Goal: Obtain resource: Download file/media

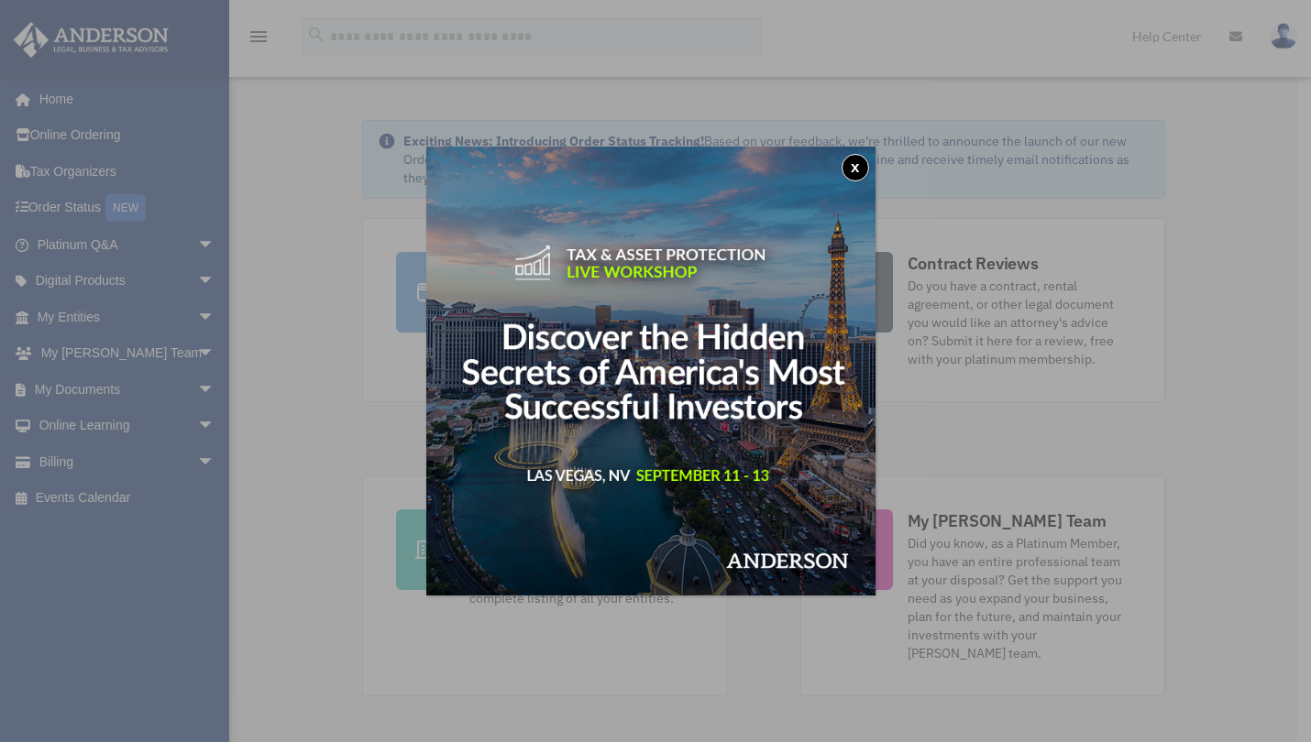
click at [861, 170] on button "x" at bounding box center [854, 167] width 27 height 27
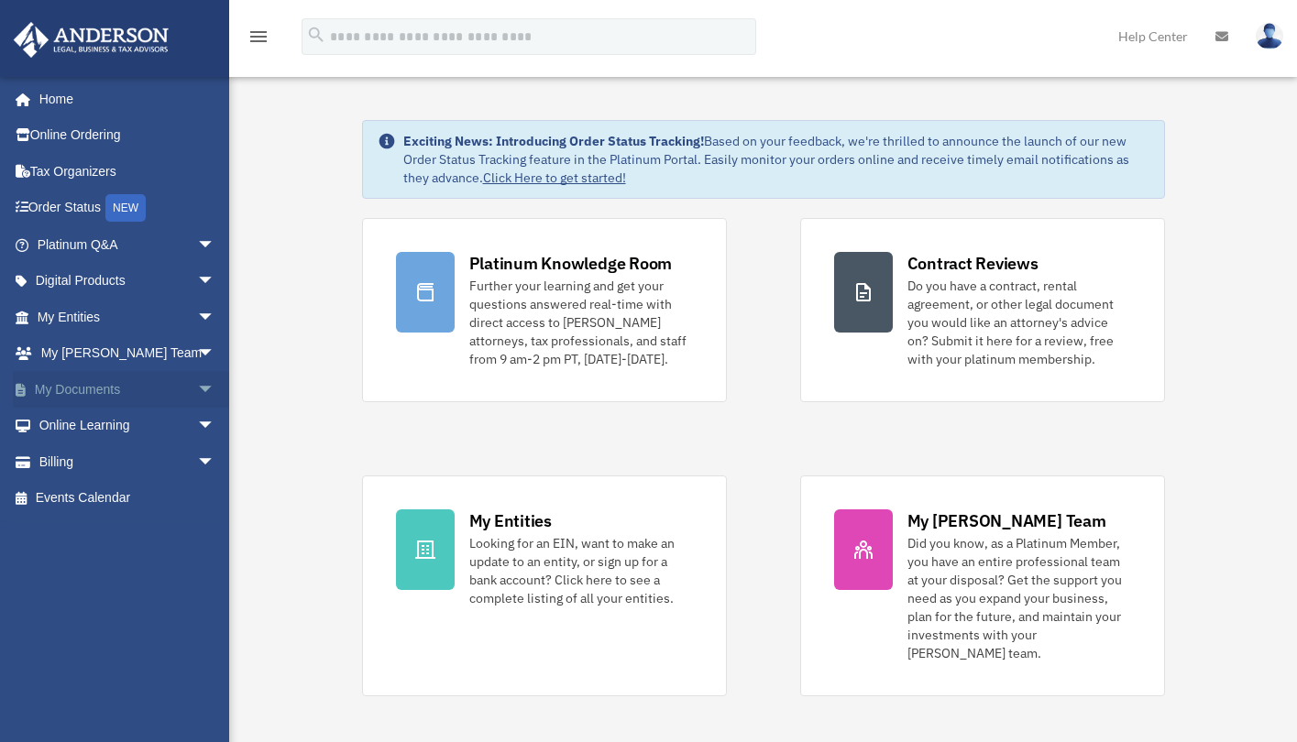
click at [121, 382] on link "My Documents arrow_drop_down" at bounding box center [128, 389] width 230 height 37
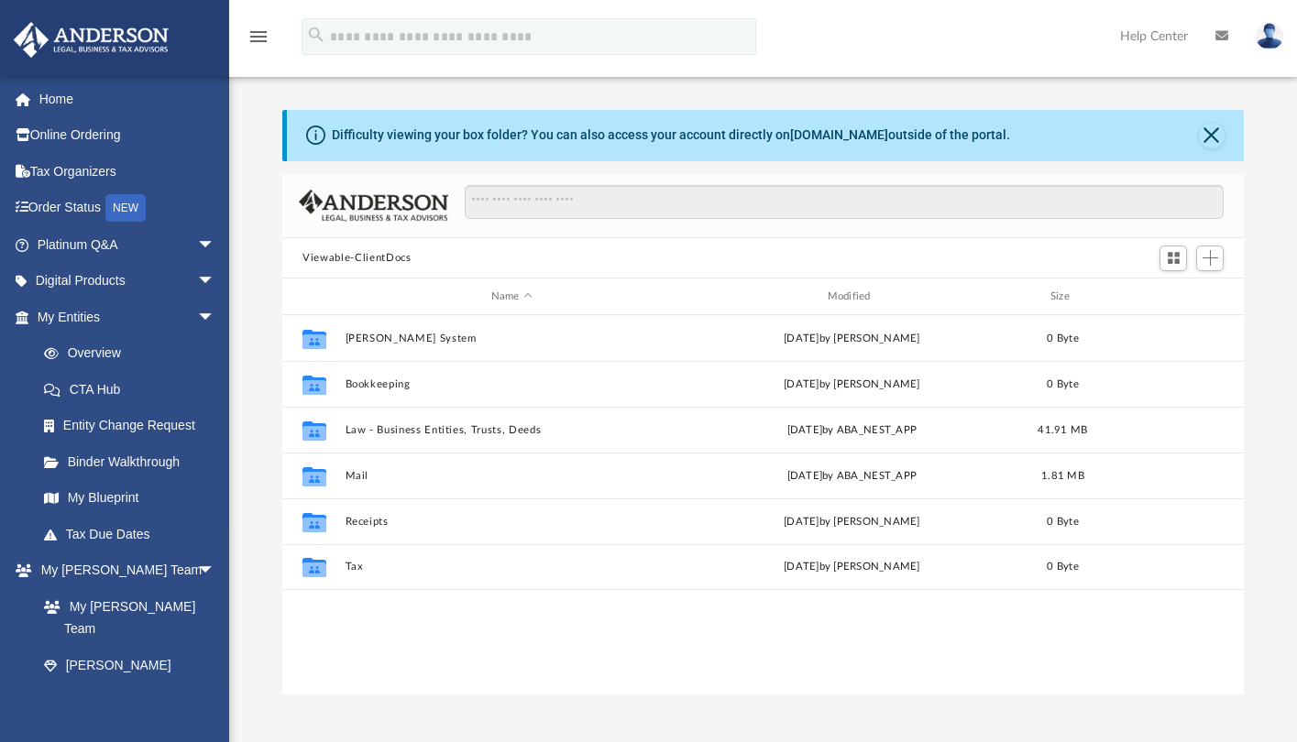
scroll to position [15, 15]
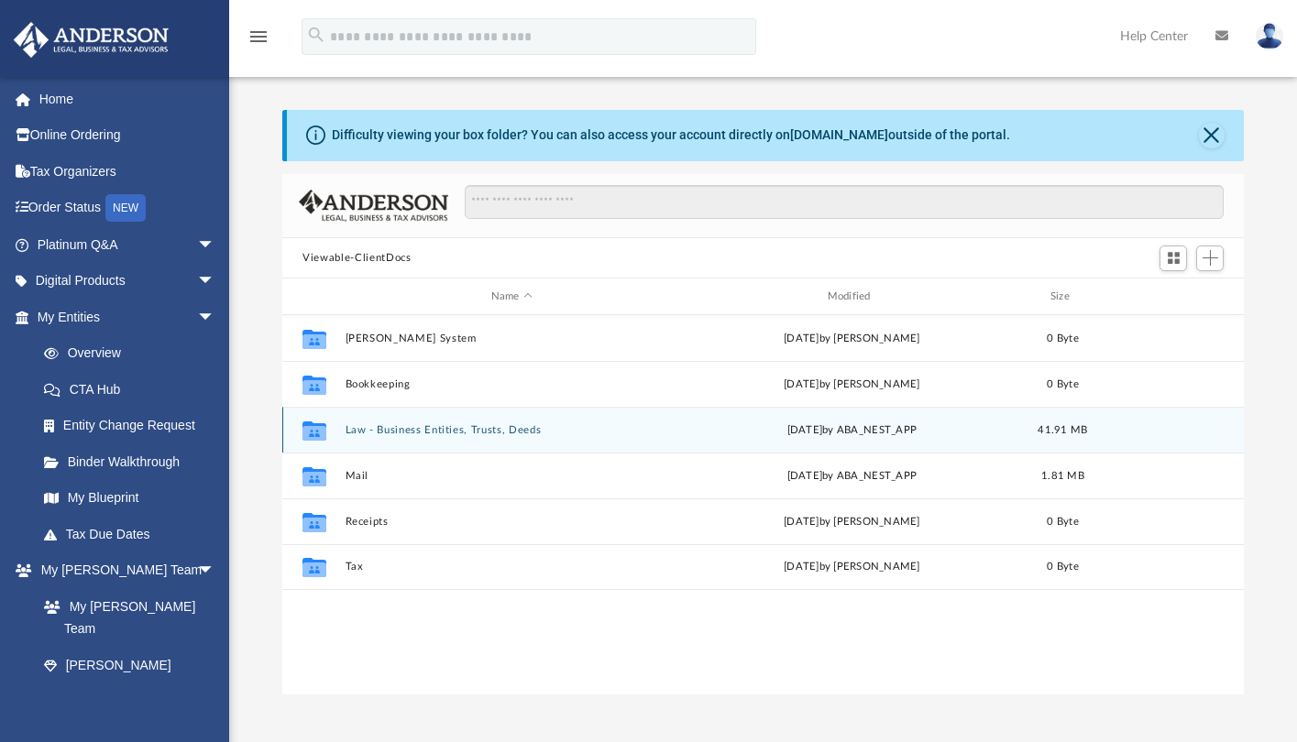
click at [422, 422] on div "Collaborated Folder Law - Business Entities, Trusts, Deeds [DATE] by ABA_NEST_A…" at bounding box center [762, 430] width 961 height 46
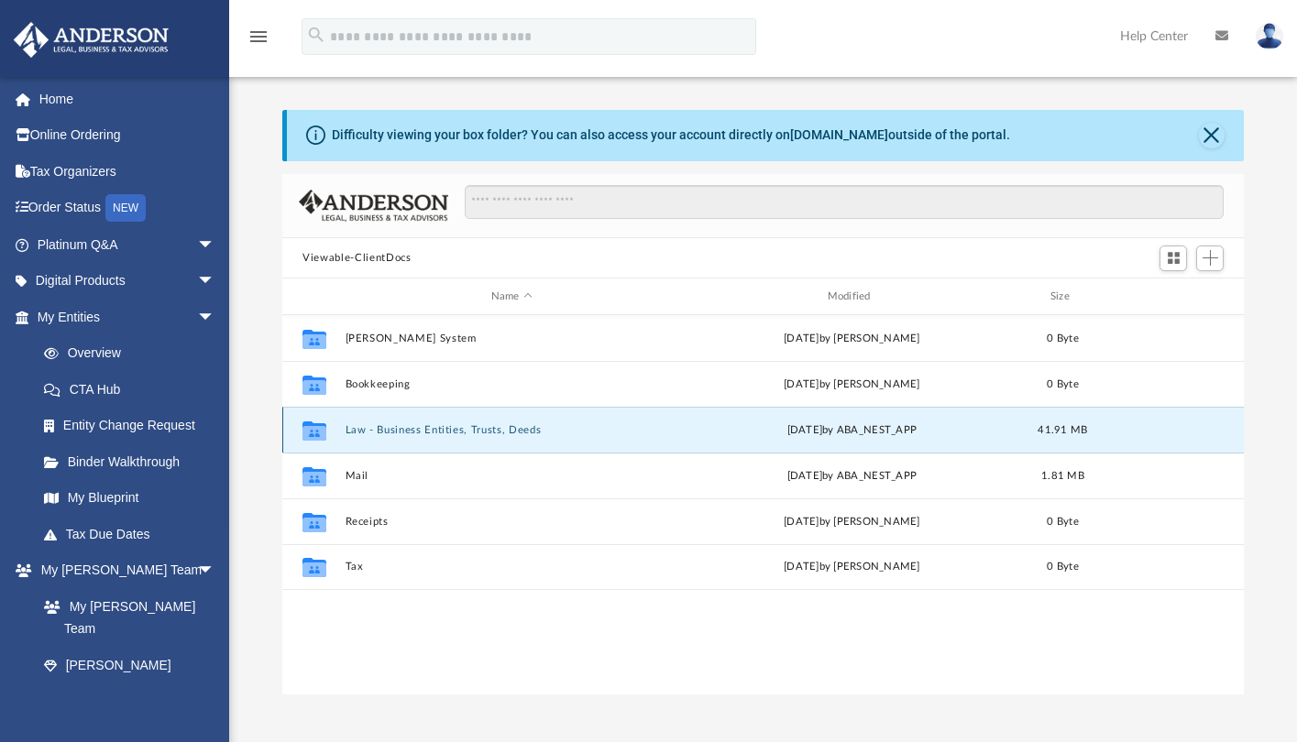
click at [422, 431] on button "Law - Business Entities, Trusts, Deeds" at bounding box center [512, 430] width 333 height 12
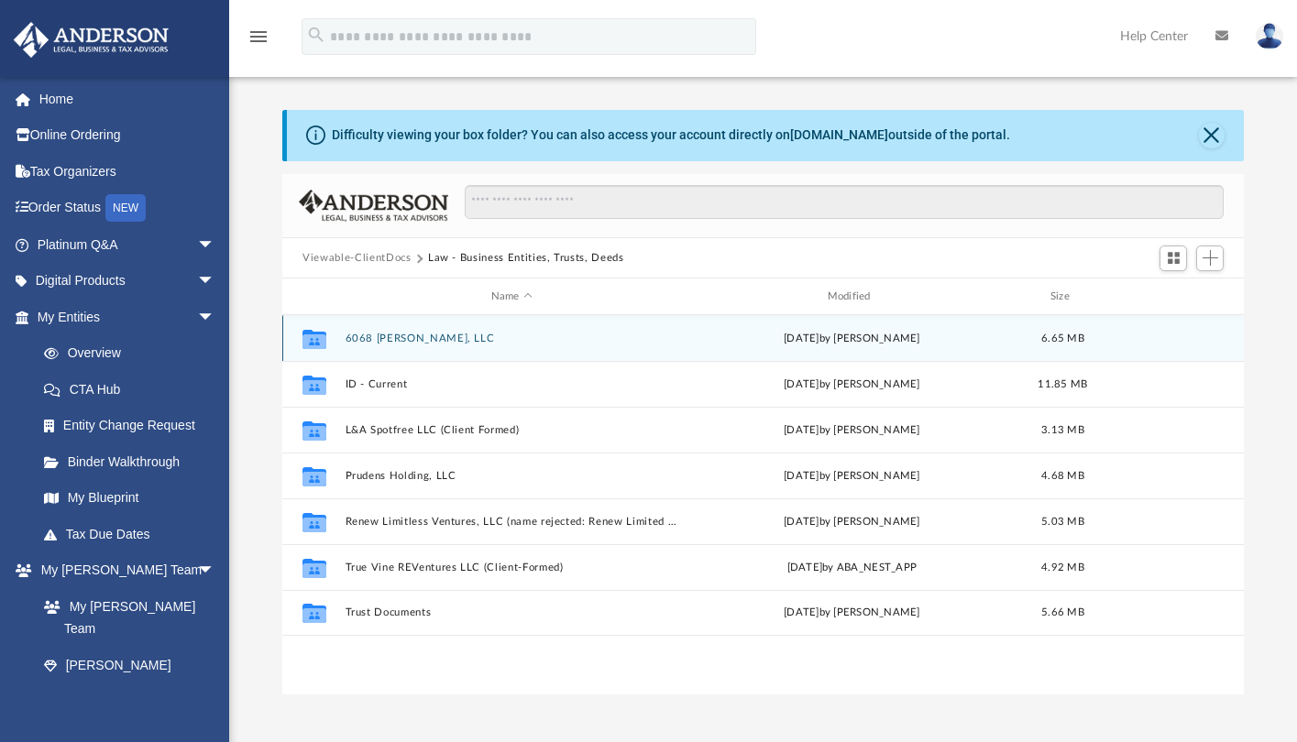
click at [432, 335] on button "6068 [PERSON_NAME], LLC" at bounding box center [512, 339] width 333 height 12
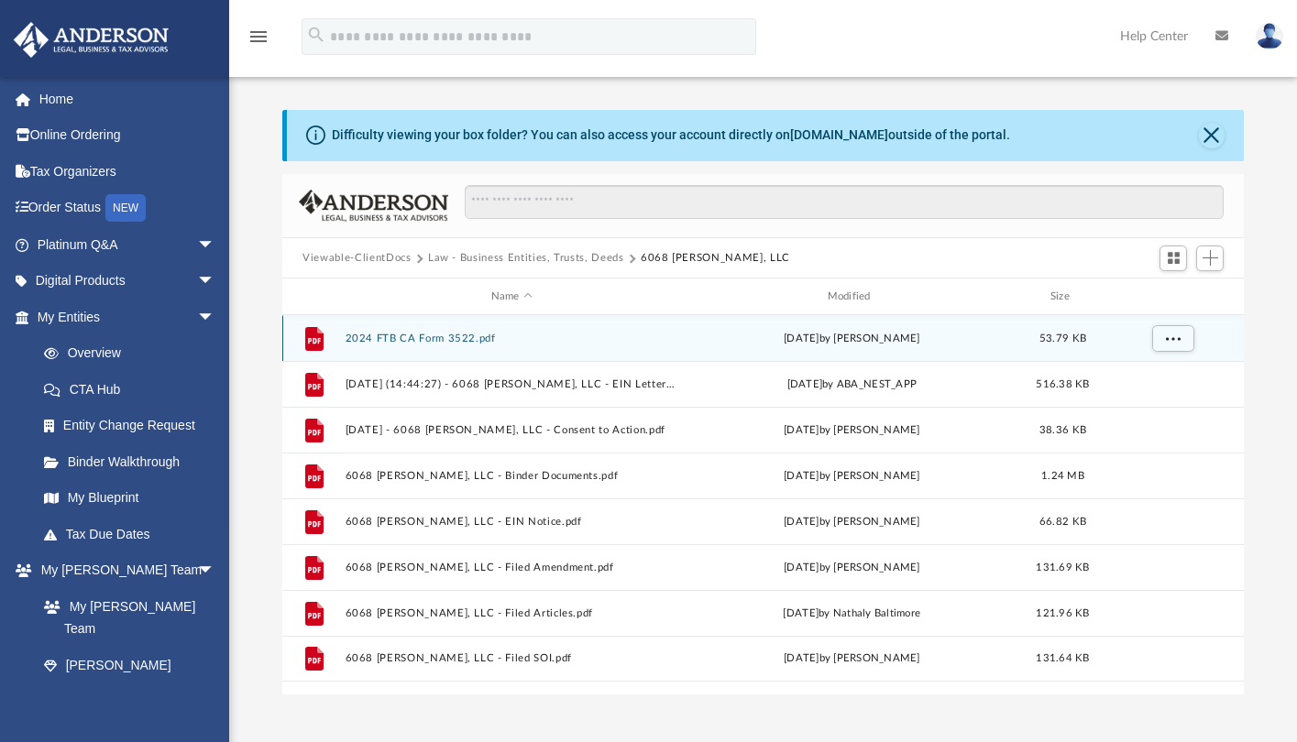
click at [432, 335] on button "2024 FTB CA Form 3522.pdf" at bounding box center [512, 339] width 333 height 12
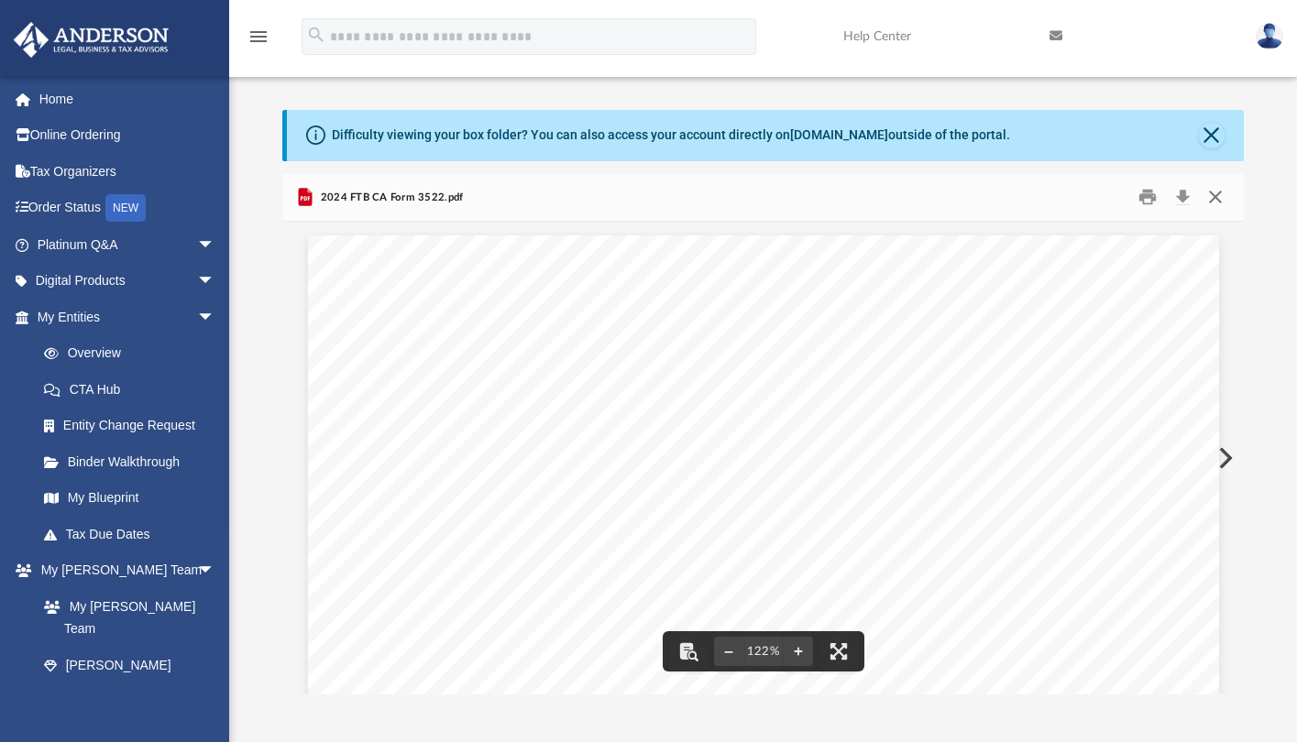
click at [1218, 197] on button "Close" at bounding box center [1214, 197] width 33 height 28
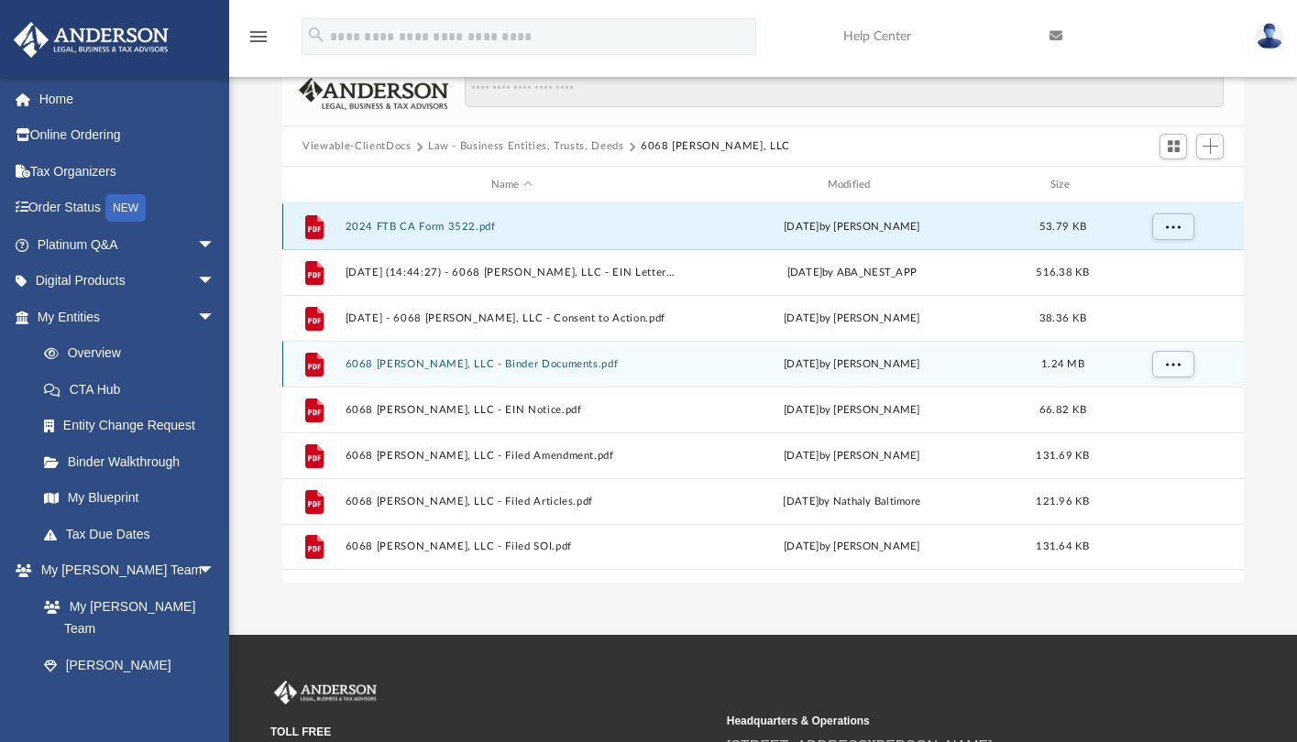
scroll to position [112, 0]
click at [538, 363] on button "6068 [PERSON_NAME], LLC - Binder Documents.pdf" at bounding box center [512, 364] width 333 height 12
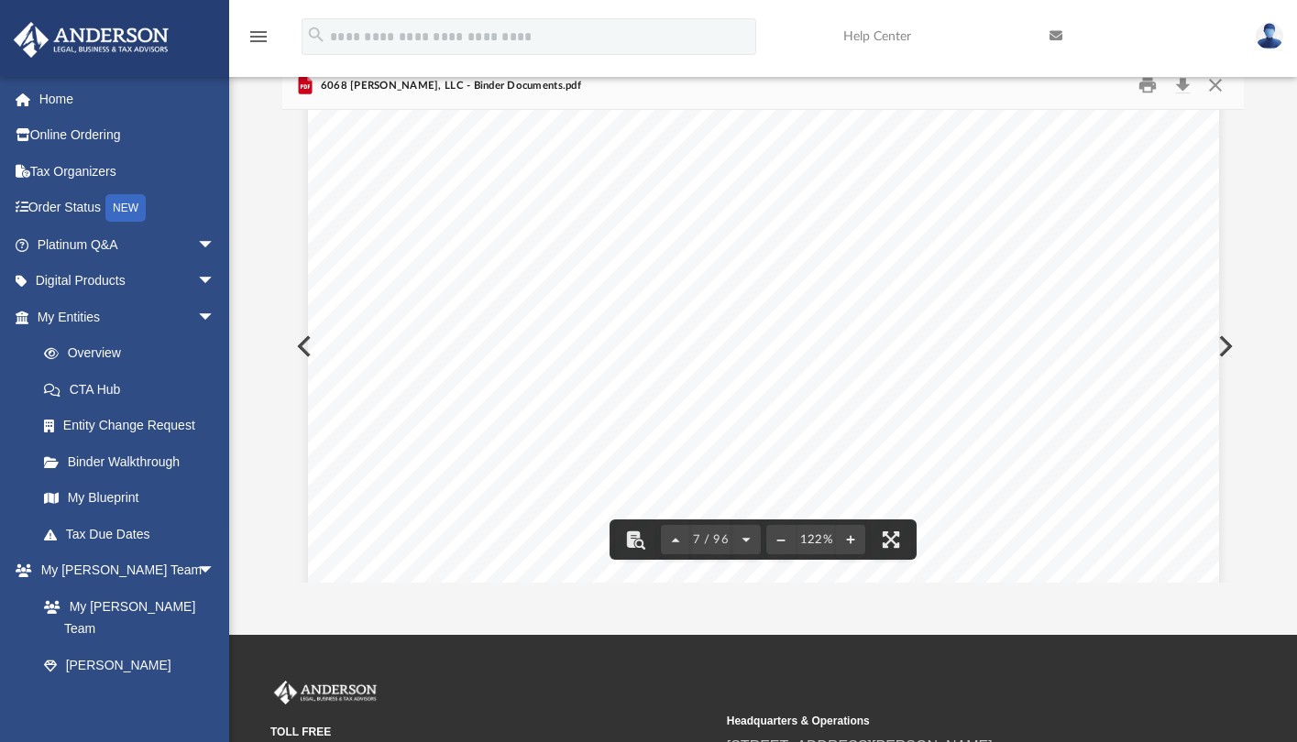
scroll to position [7762, 0]
click at [1181, 83] on button "Download" at bounding box center [1182, 85] width 33 height 28
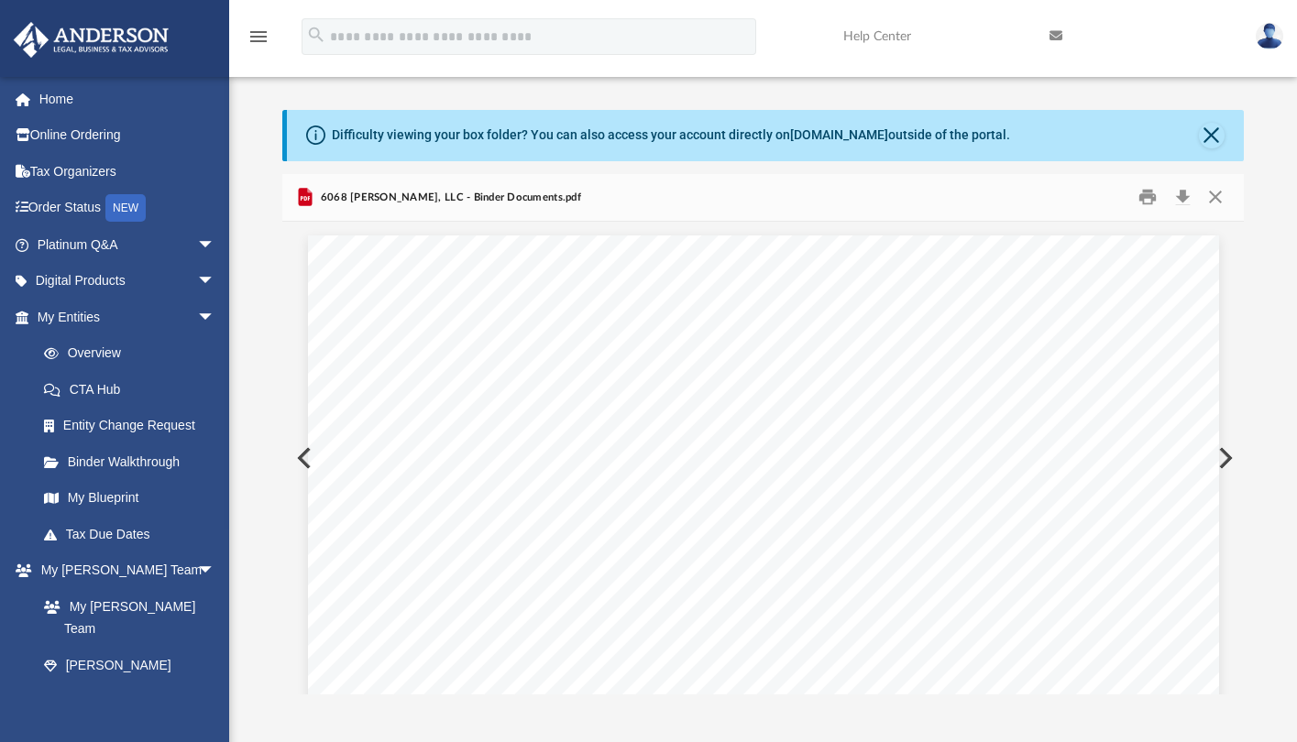
scroll to position [0, 0]
click at [1221, 196] on button "Close" at bounding box center [1214, 197] width 33 height 28
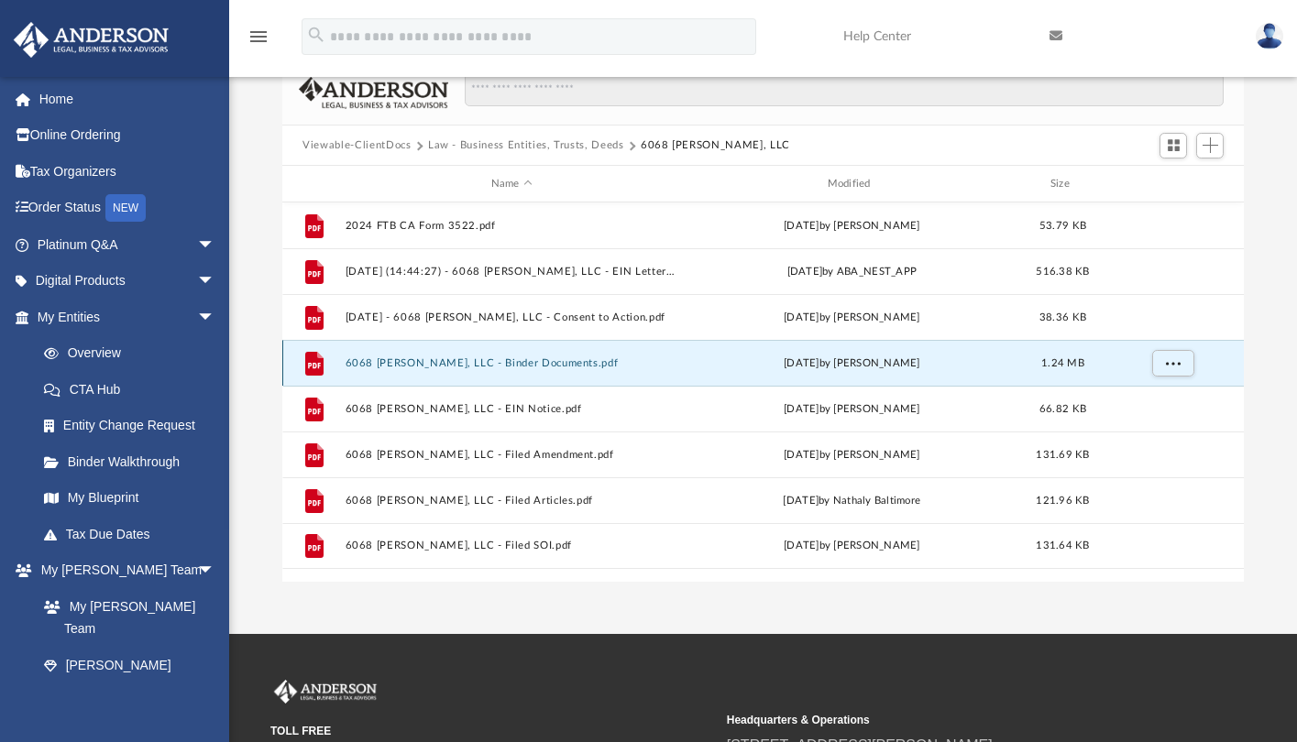
scroll to position [74, 0]
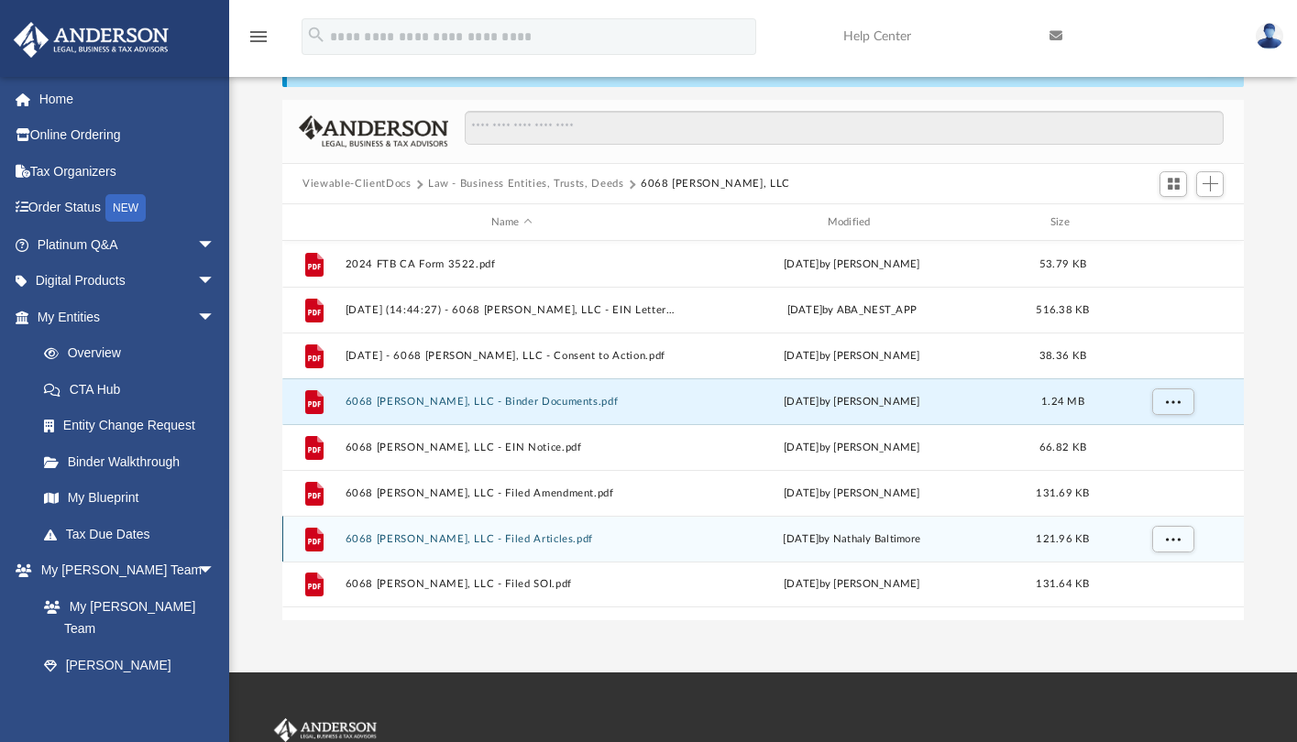
click at [494, 542] on button "6068 [PERSON_NAME], LLC - Filed Articles.pdf" at bounding box center [512, 539] width 333 height 12
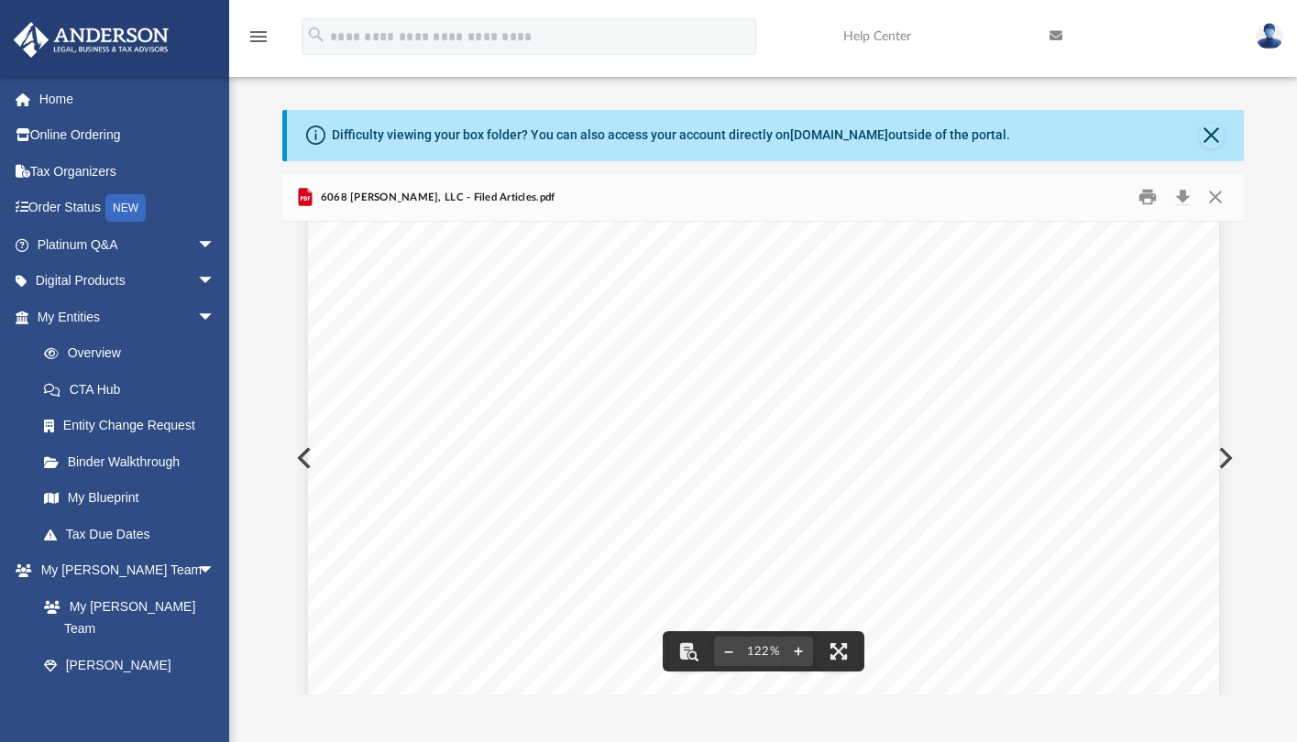
scroll to position [296, 0]
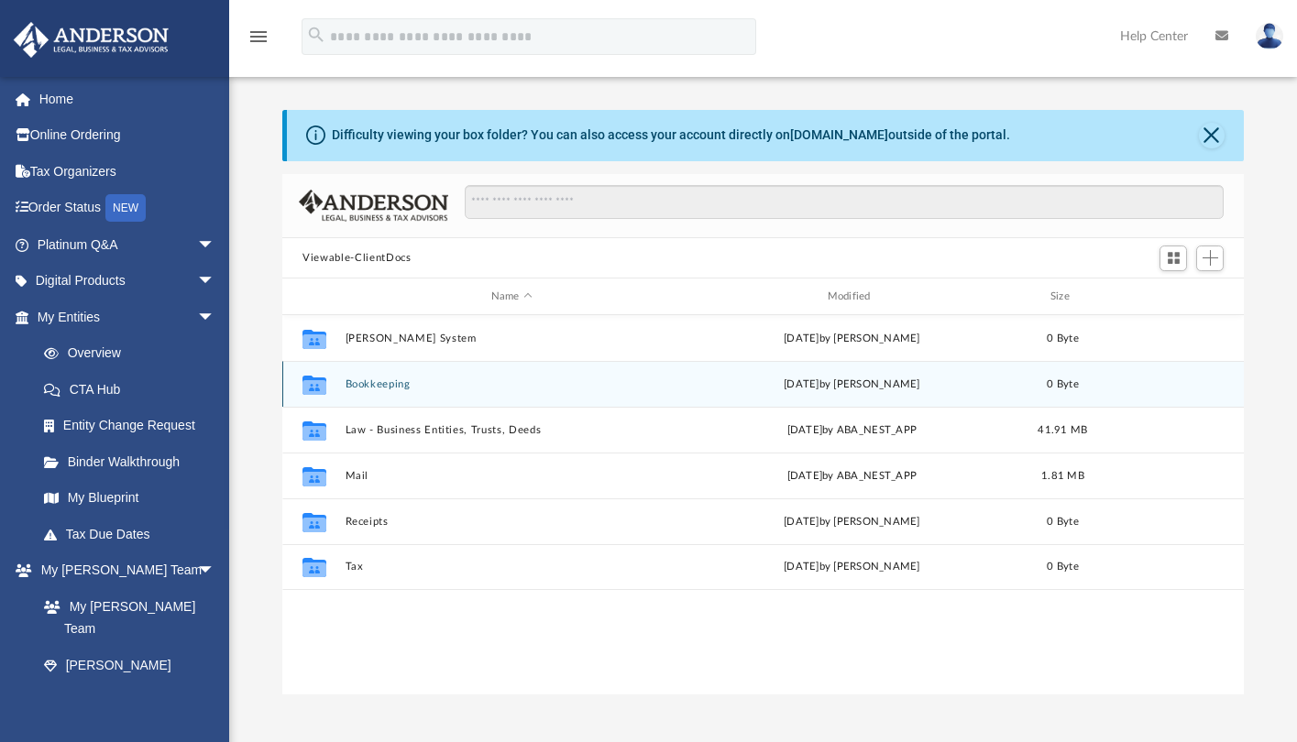
scroll to position [403, 947]
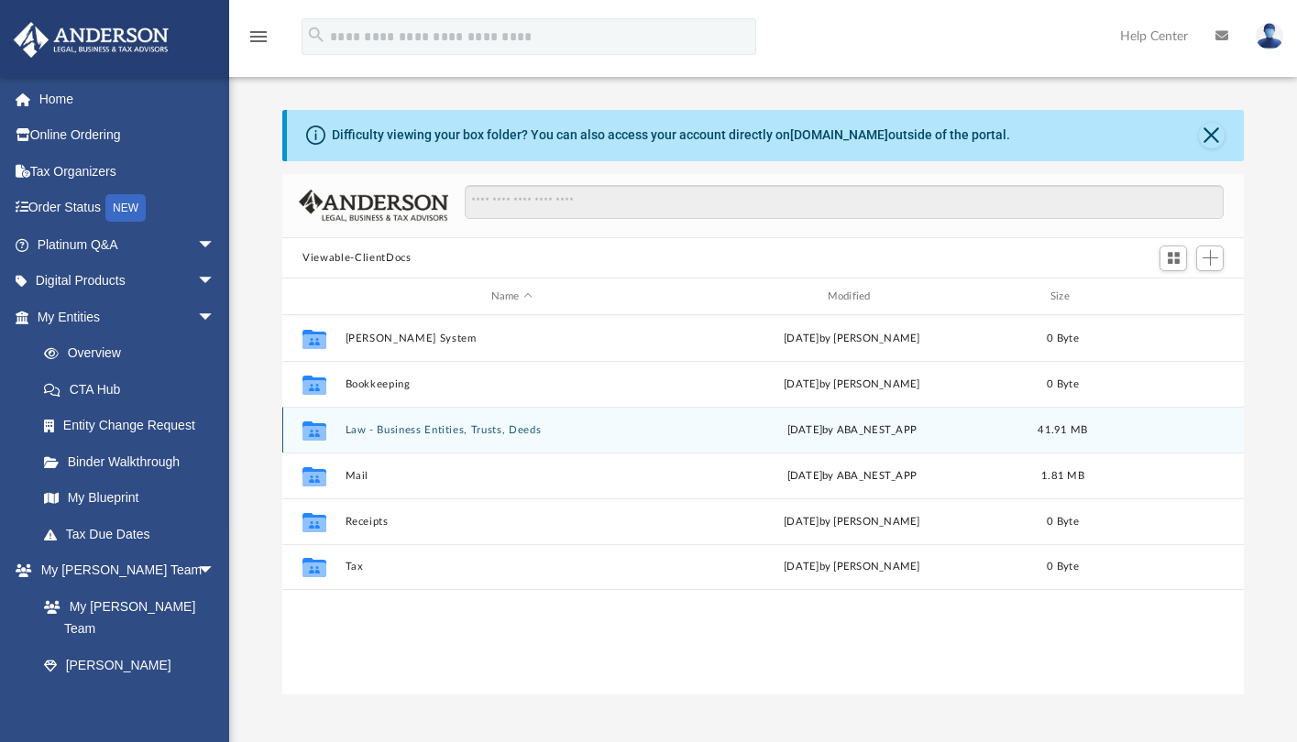
click at [462, 429] on button "Law - Business Entities, Trusts, Deeds" at bounding box center [512, 430] width 333 height 12
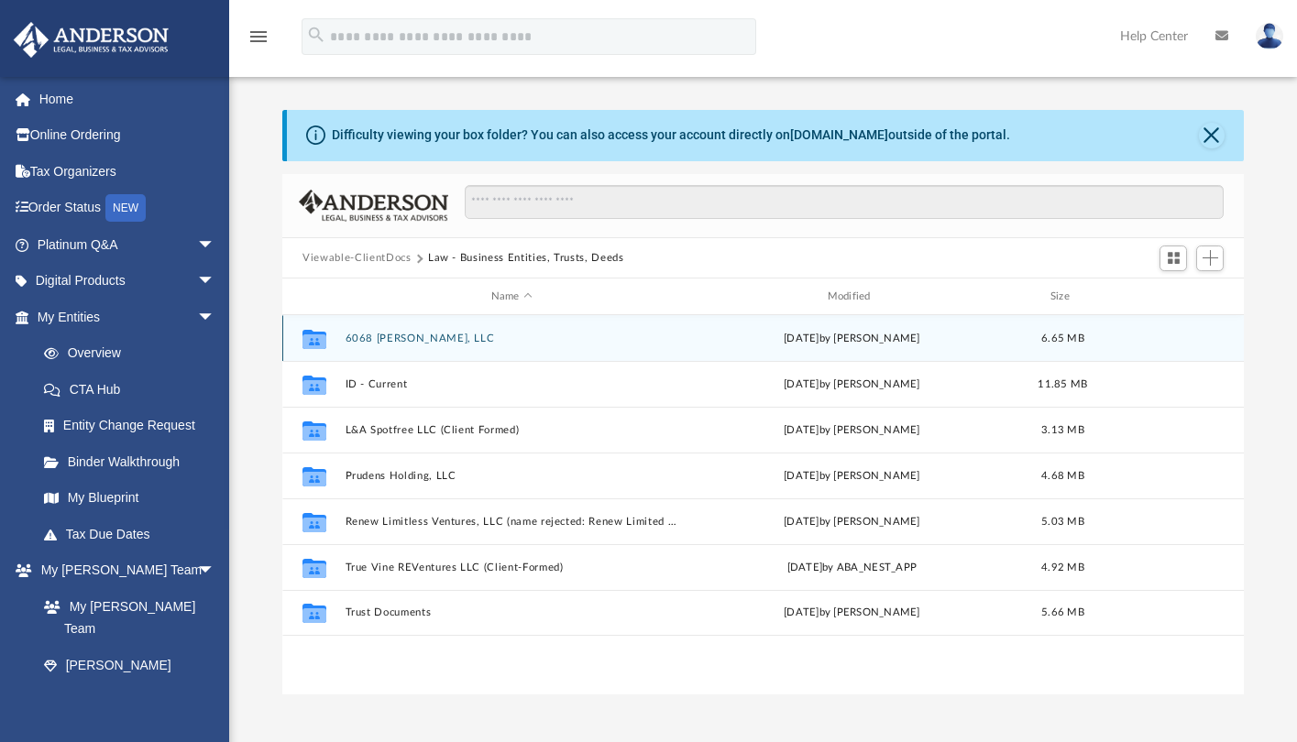
click at [412, 344] on button "6068 [PERSON_NAME], LLC" at bounding box center [512, 339] width 333 height 12
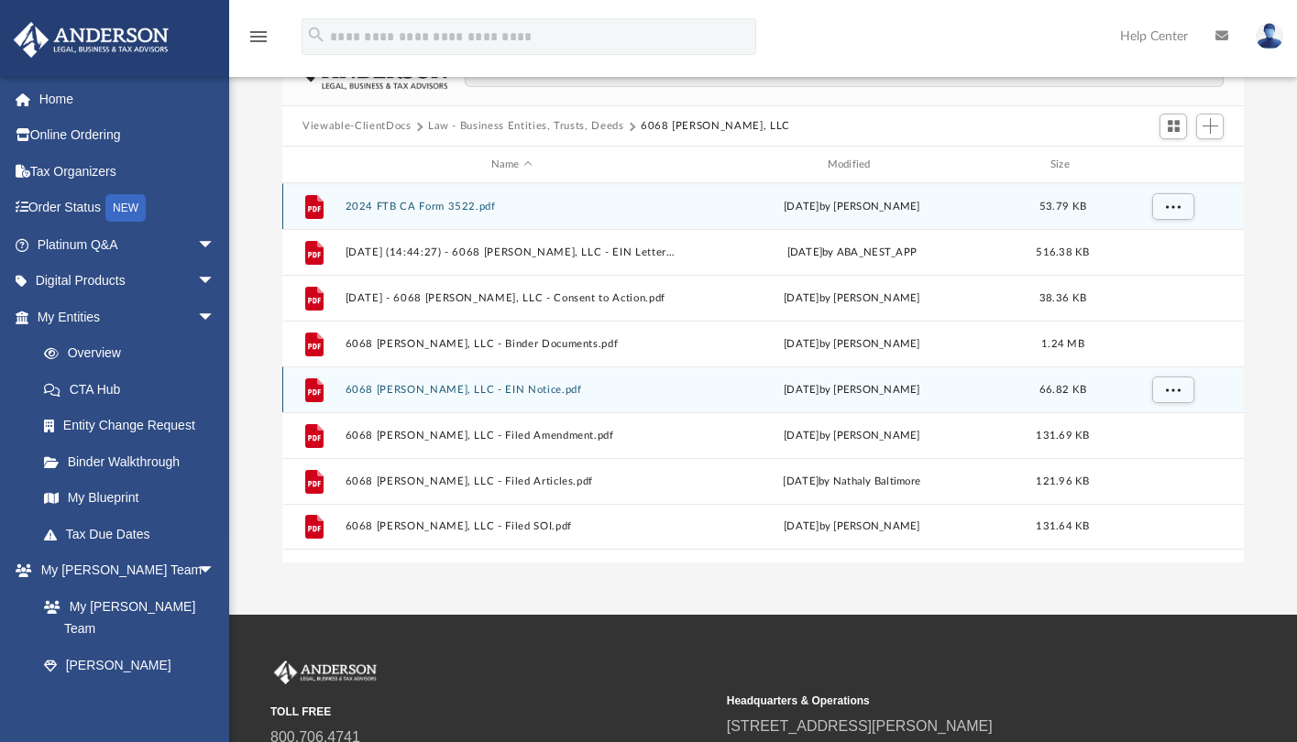
scroll to position [134, 0]
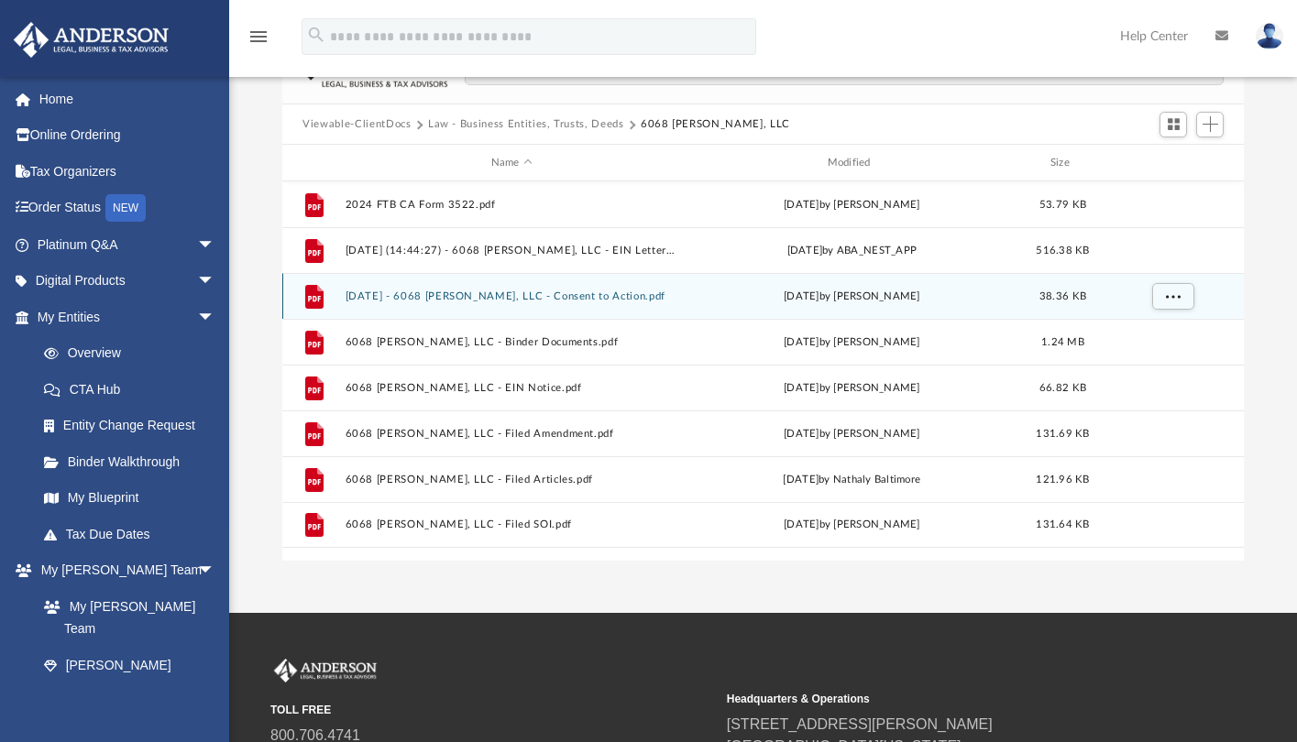
click at [593, 302] on div "File 2025.01.15 - 6068 Nicolle, LLC - Consent to Action.pdf Wed Apr 9 2025 by L…" at bounding box center [762, 296] width 961 height 46
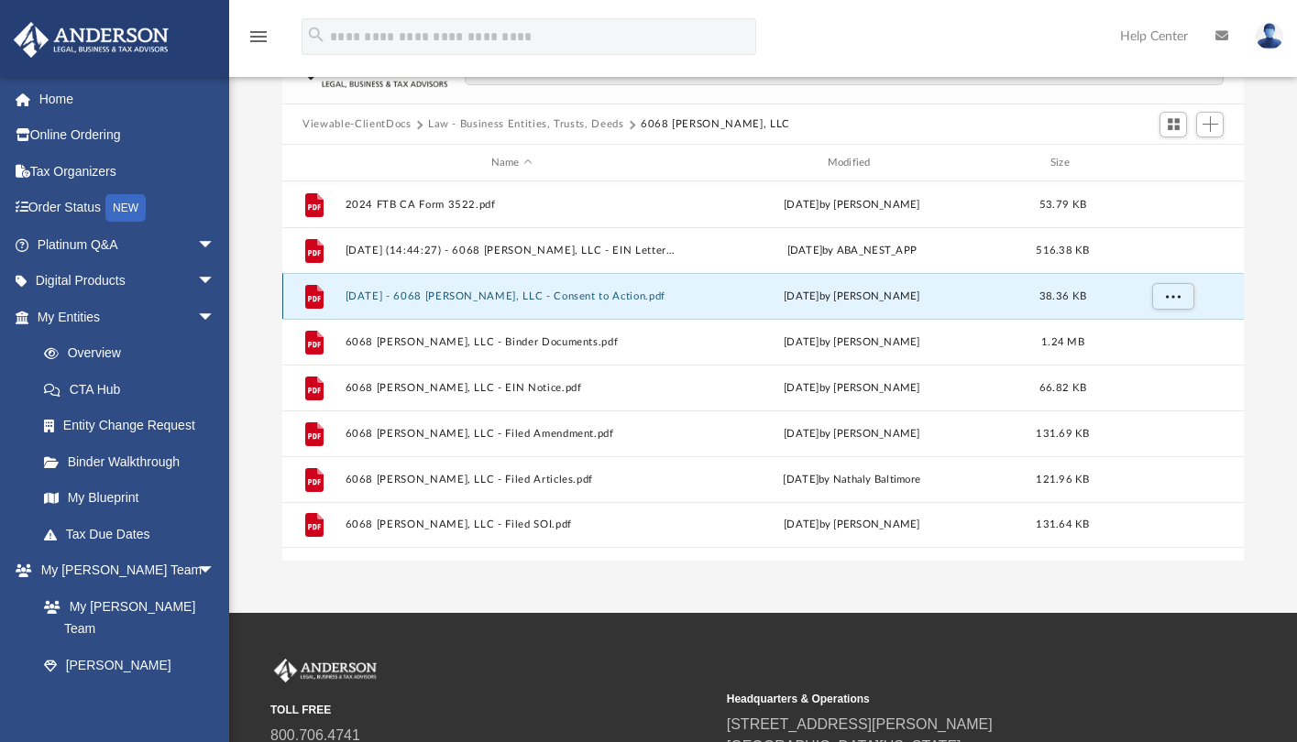
click at [574, 302] on button "[DATE] - 6068 [PERSON_NAME], LLC - Consent to Action.pdf" at bounding box center [512, 297] width 333 height 12
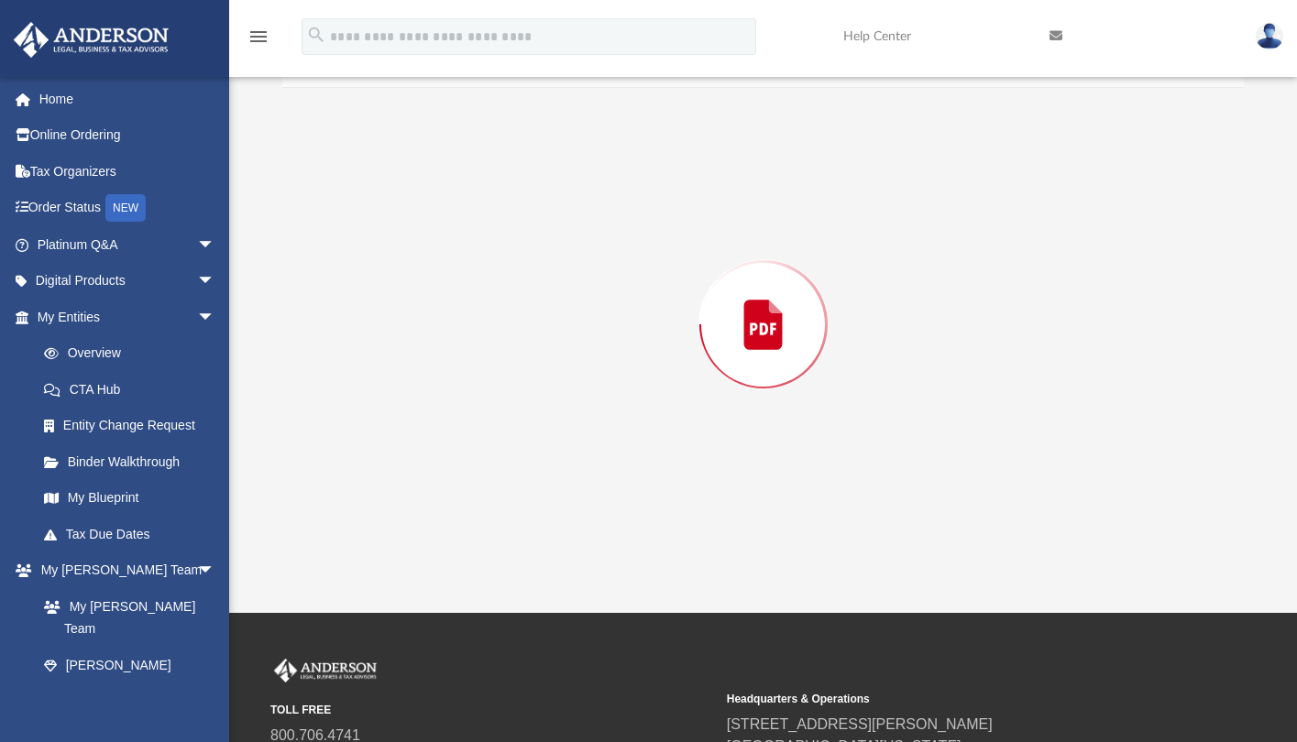
click at [574, 302] on div "Preview" at bounding box center [762, 324] width 961 height 473
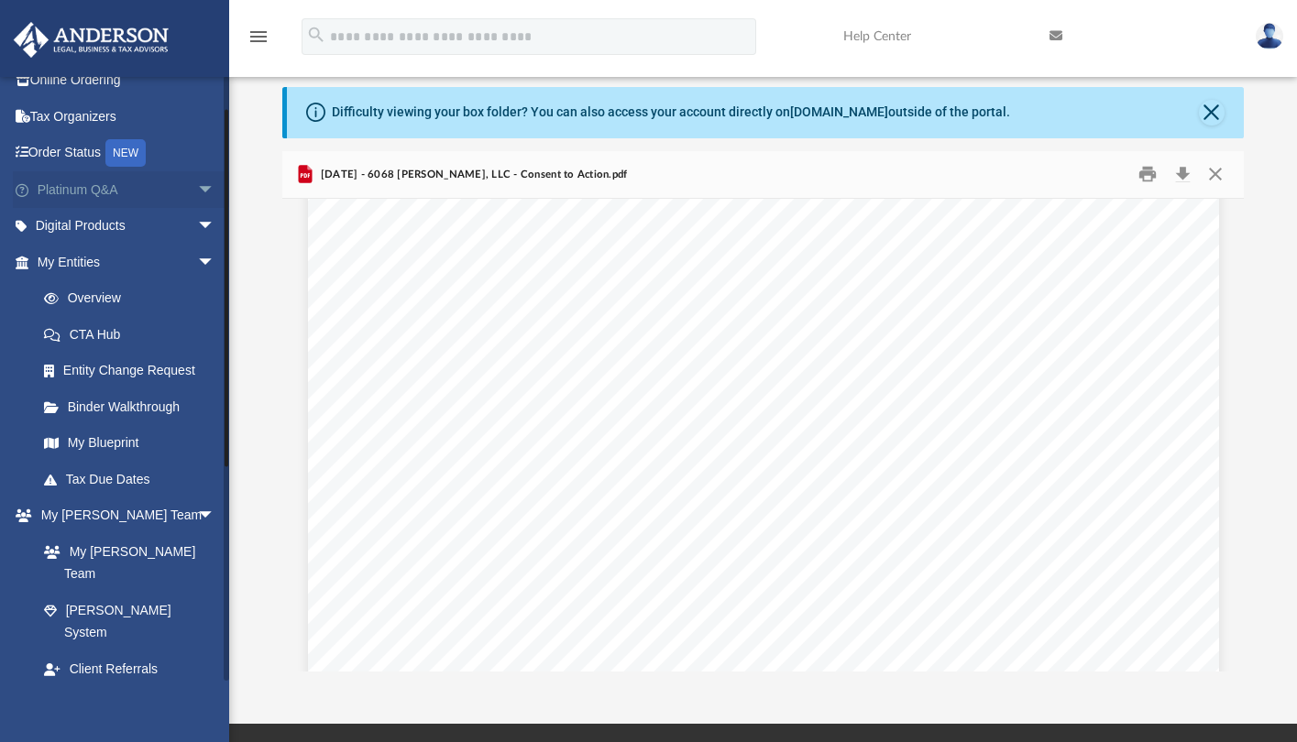
scroll to position [23, 0]
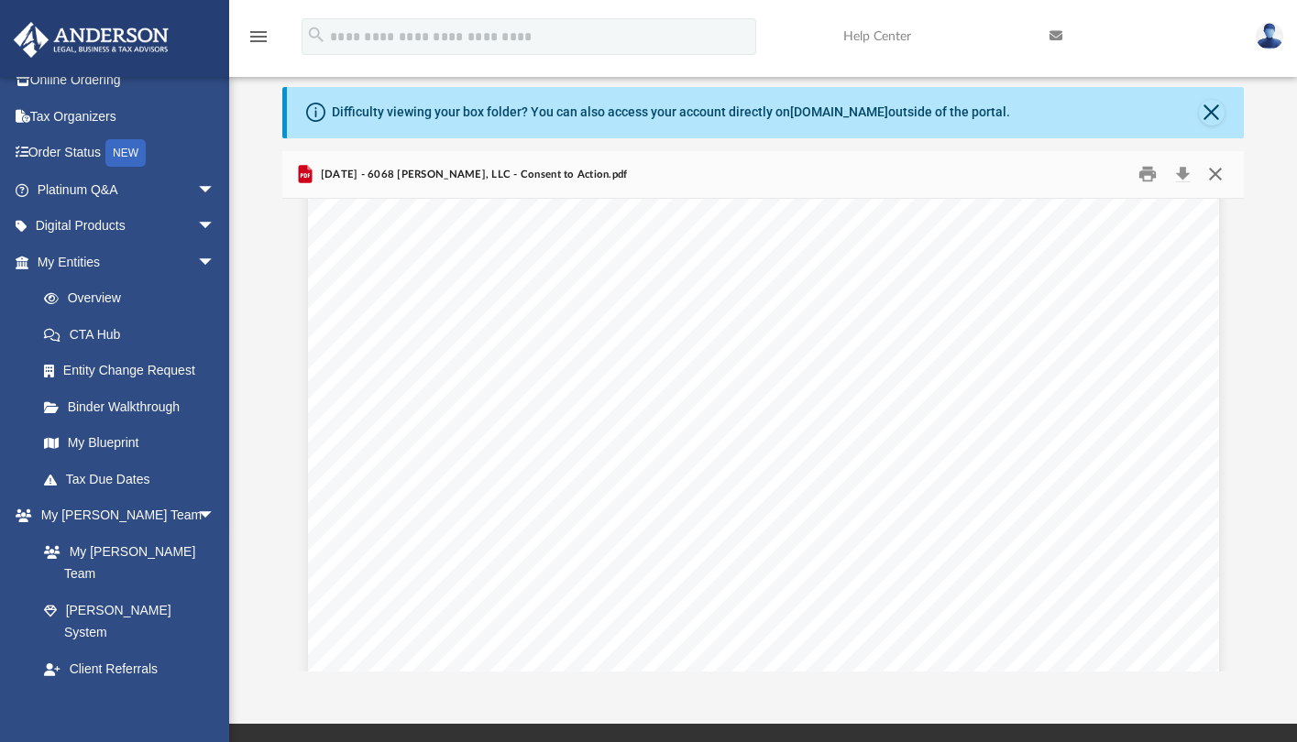
click at [1218, 176] on button "Close" at bounding box center [1214, 174] width 33 height 28
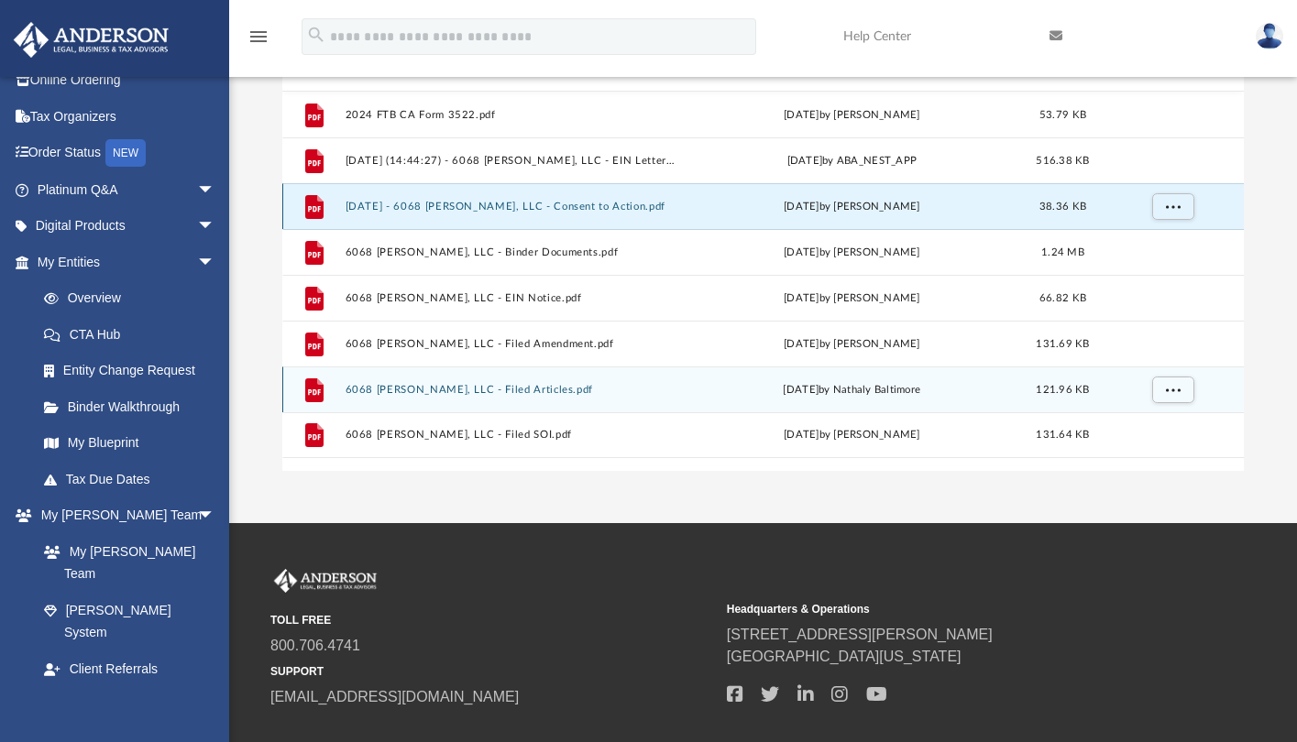
scroll to position [217, 0]
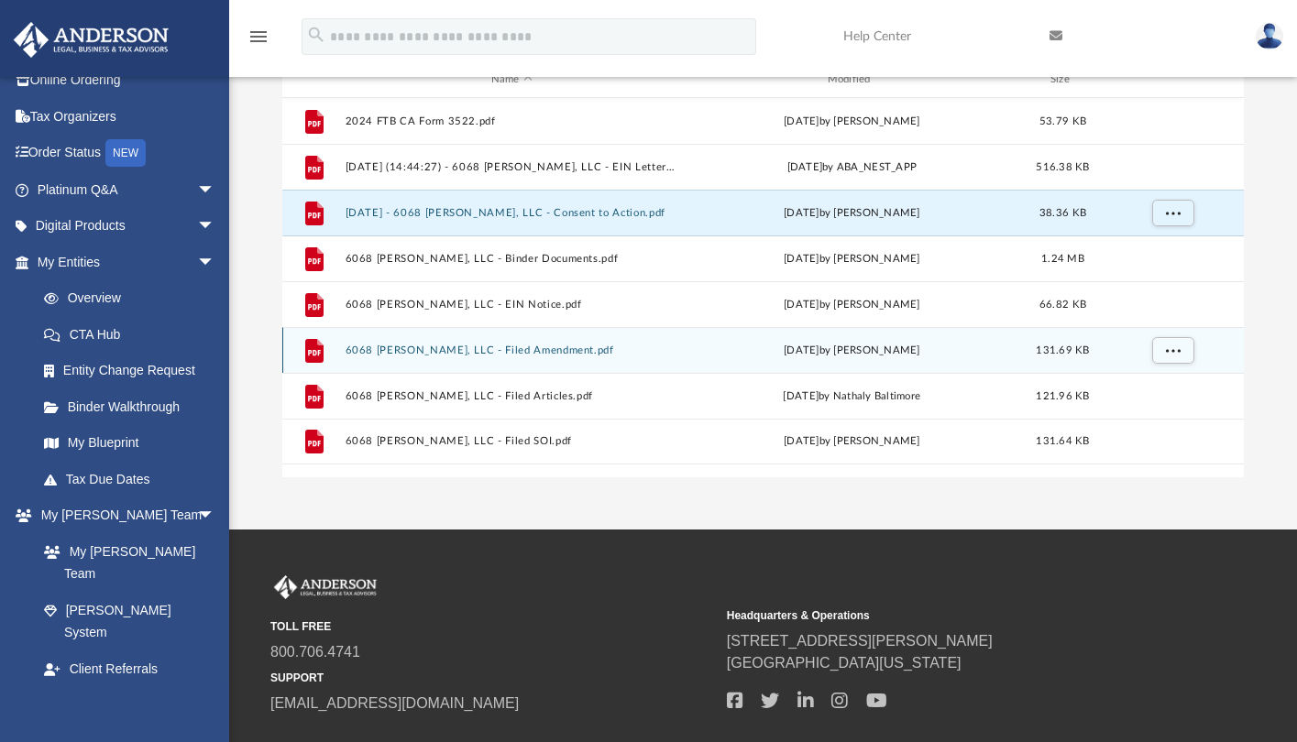
click at [532, 352] on button "6068 [PERSON_NAME], LLC - Filed Amendment.pdf" at bounding box center [512, 351] width 333 height 12
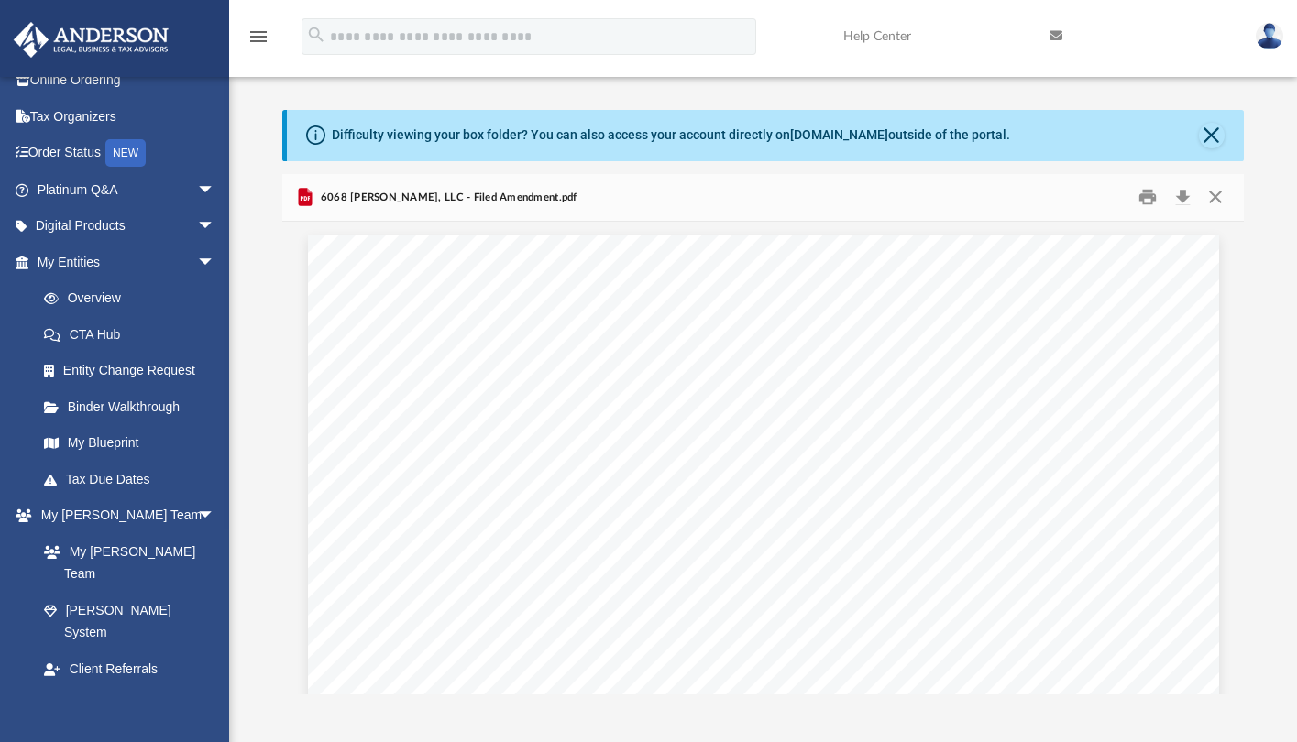
scroll to position [0, 0]
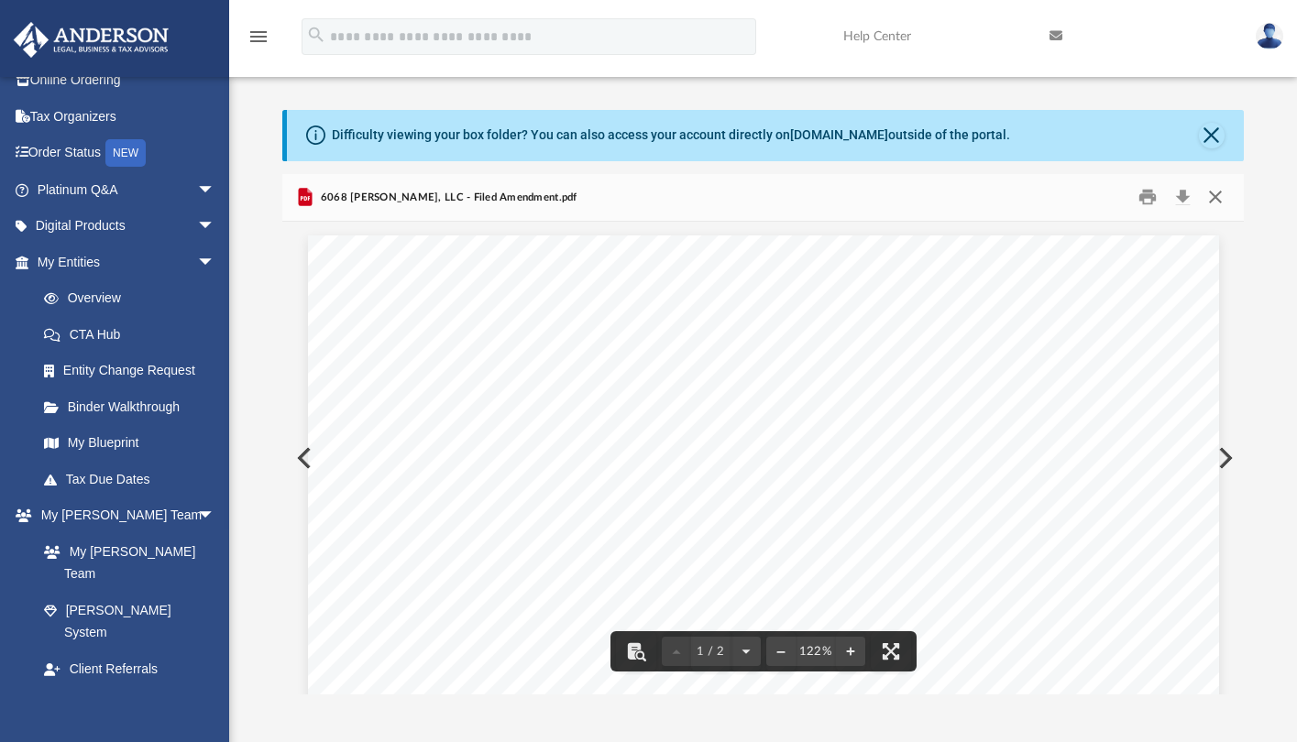
click at [1218, 201] on button "Close" at bounding box center [1214, 197] width 33 height 28
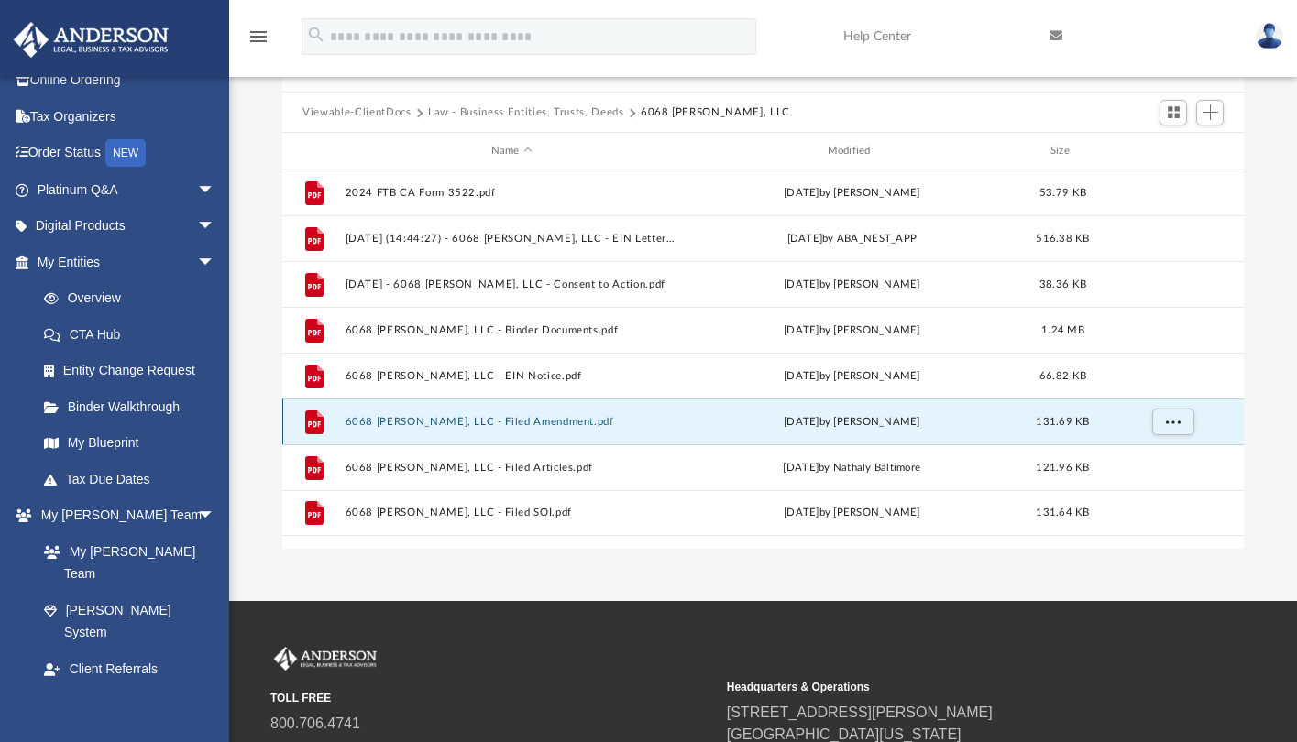
scroll to position [146, 0]
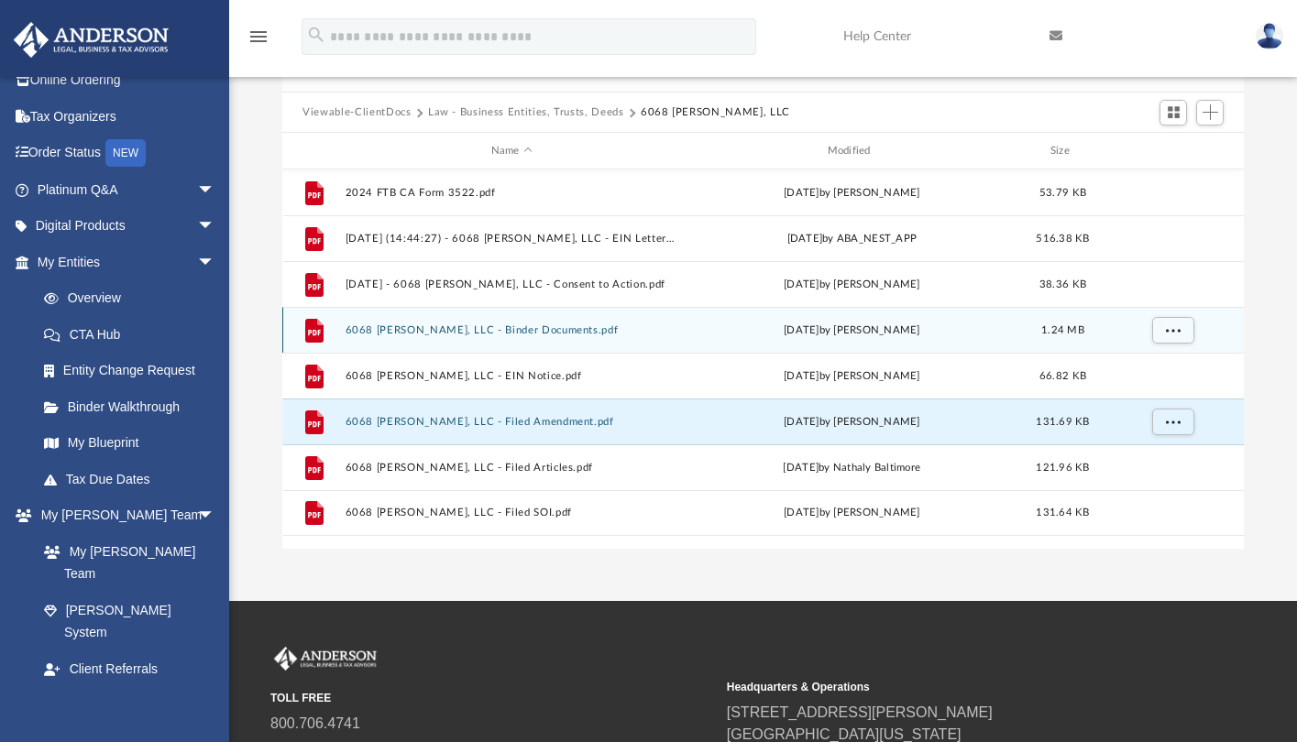
click at [509, 333] on button "6068 [PERSON_NAME], LLC - Binder Documents.pdf" at bounding box center [512, 330] width 333 height 12
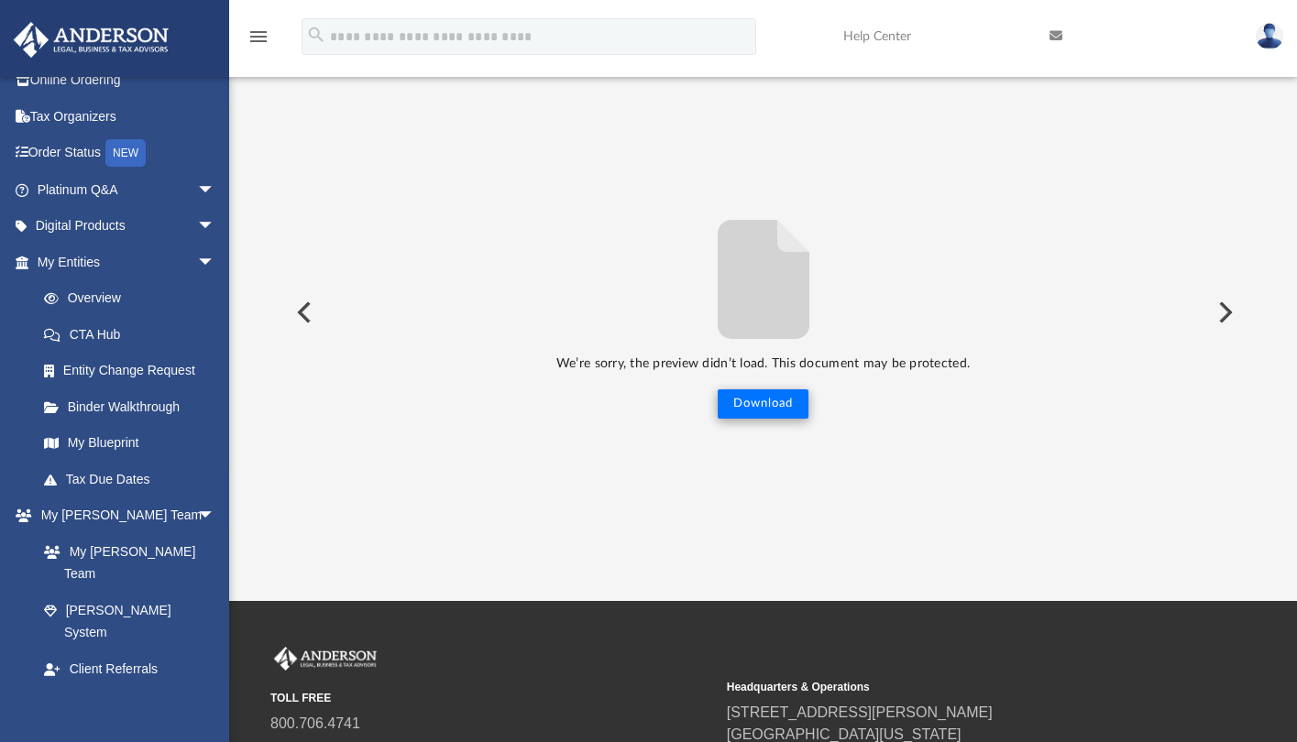
click at [751, 405] on button "Download" at bounding box center [763, 404] width 91 height 29
